Goal: Navigation & Orientation: Go to known website

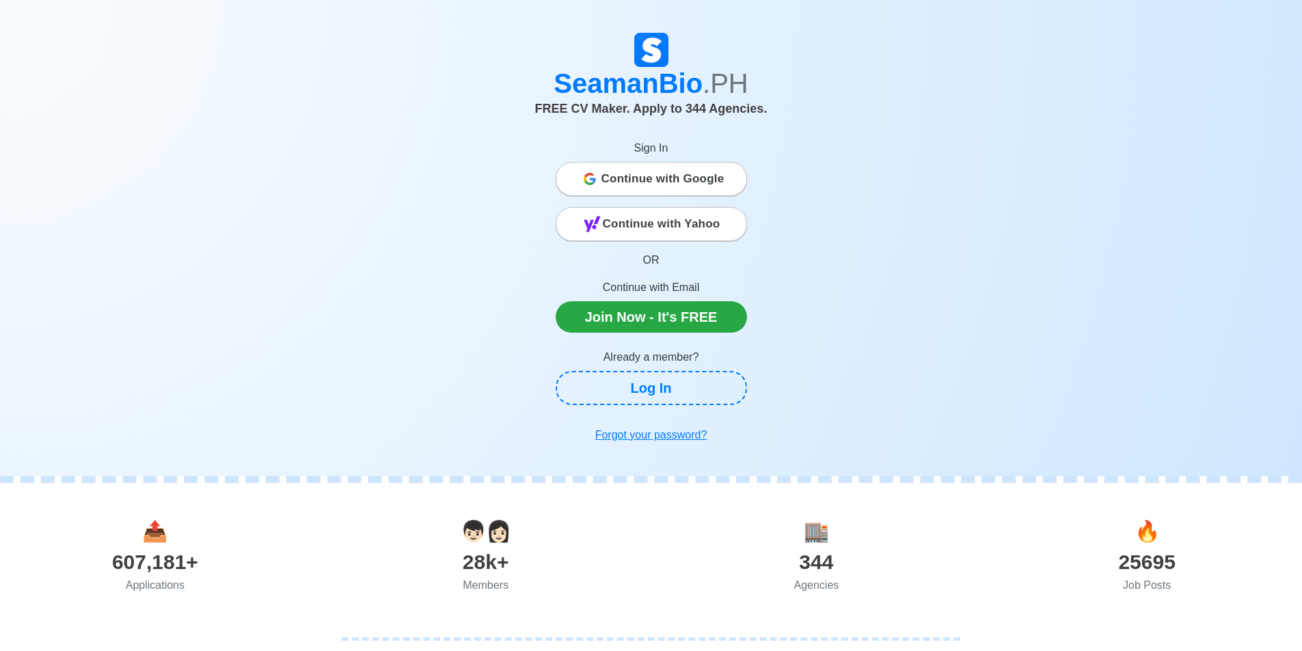
click at [627, 171] on span "Continue with Google" at bounding box center [662, 178] width 123 height 27
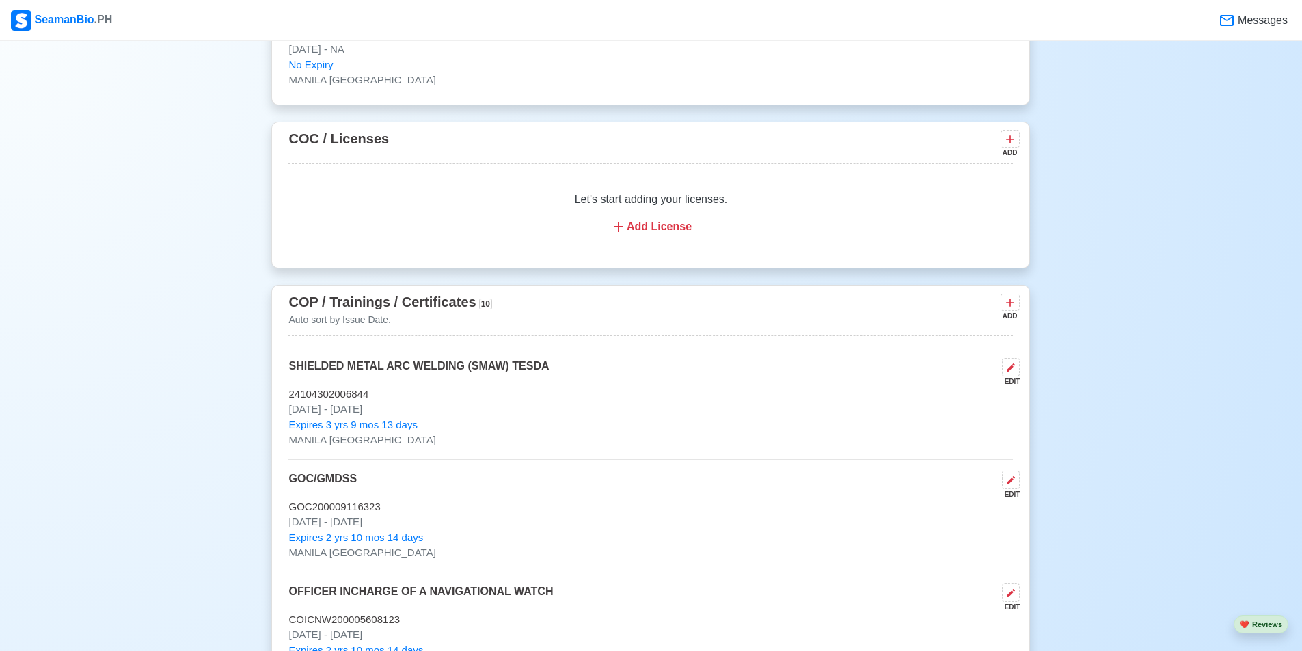
scroll to position [2323, 0]
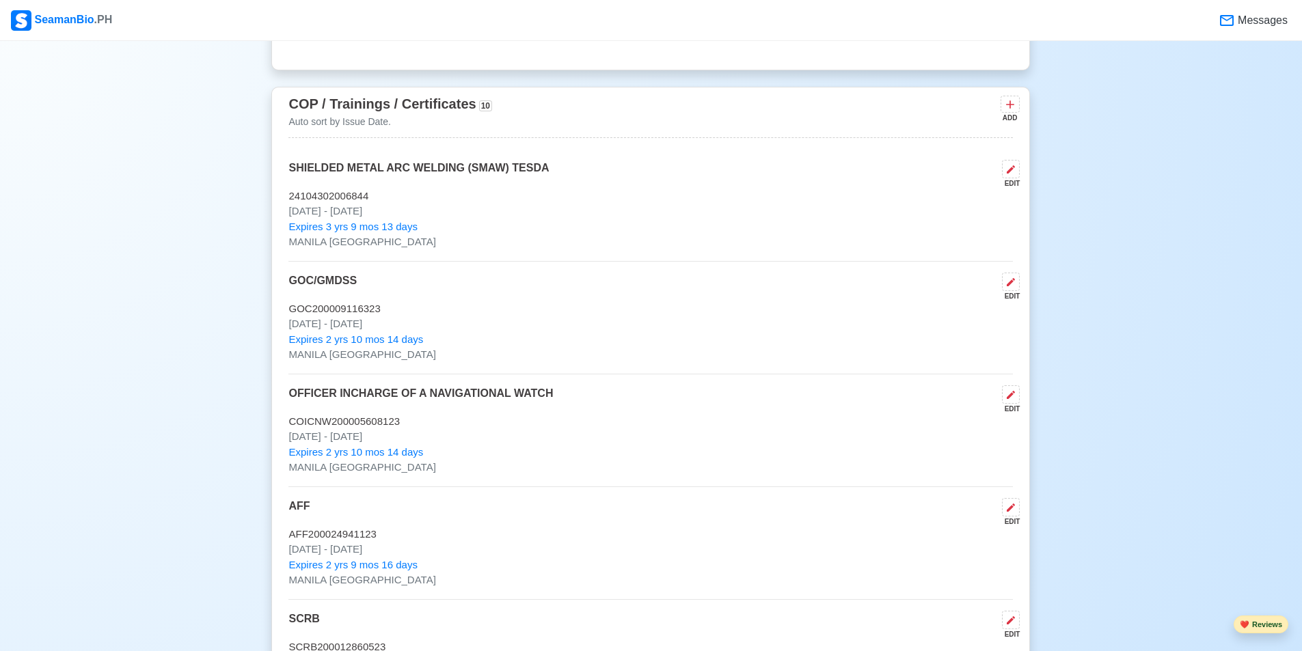
click at [1246, 621] on span "❤️" at bounding box center [1244, 624] width 10 height 8
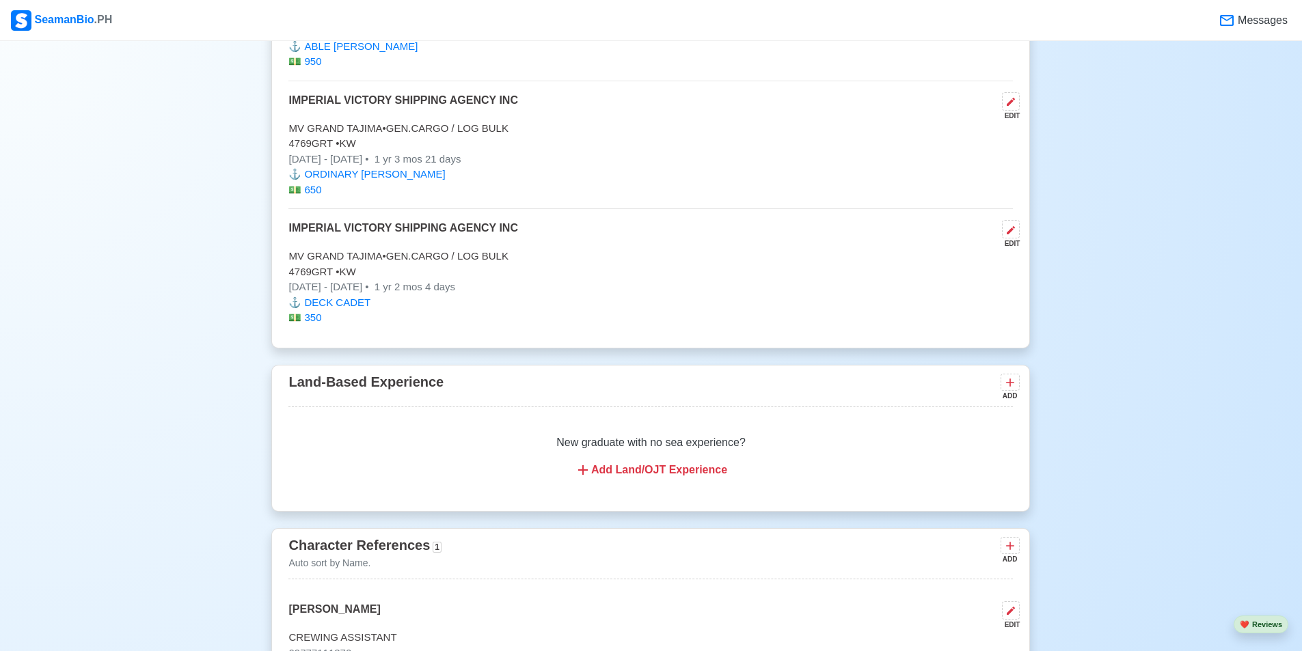
scroll to position [4305, 0]
